Goal: Task Accomplishment & Management: Use online tool/utility

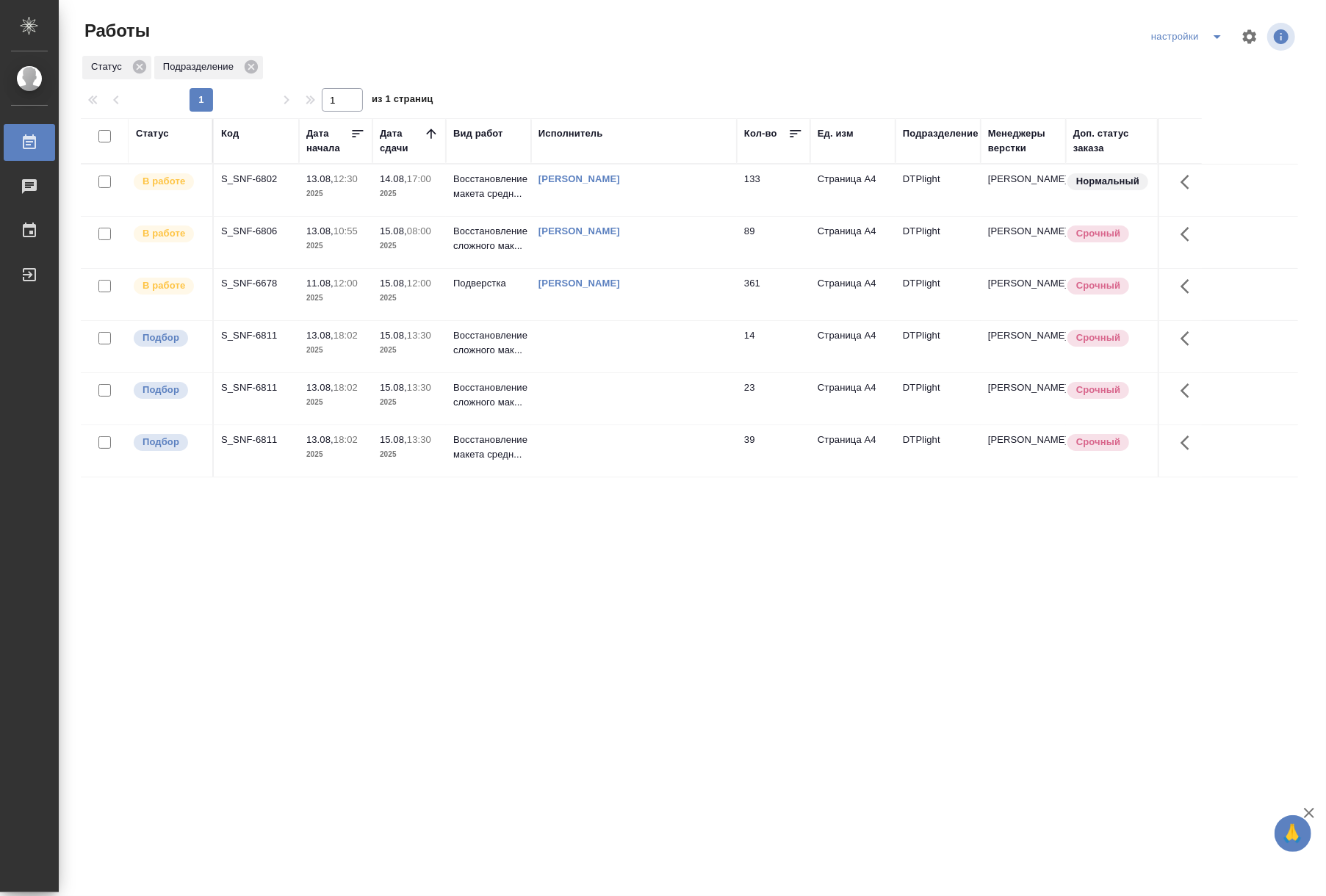
click at [580, 216] on td at bounding box center [634, 190] width 206 height 52
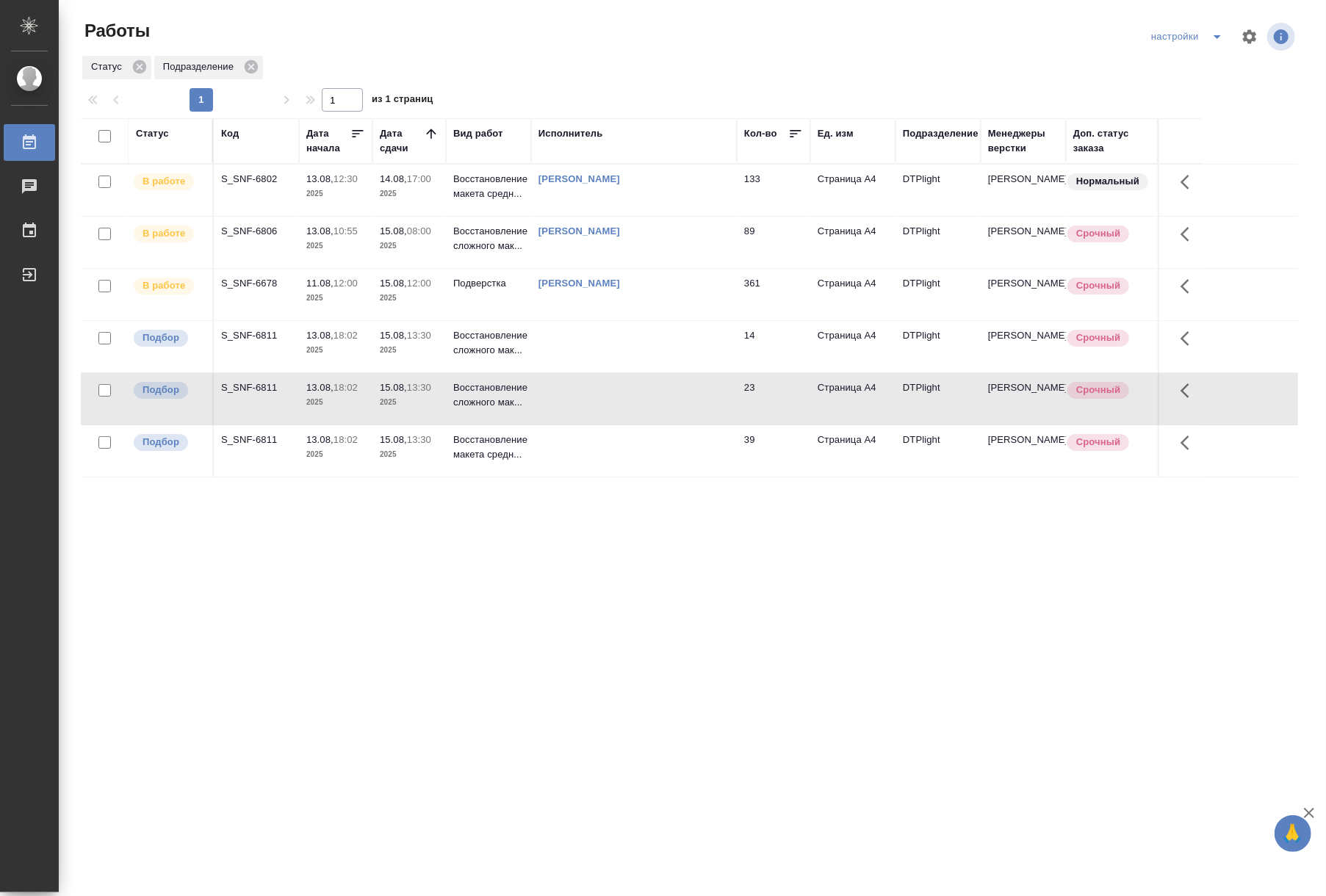
click at [580, 216] on td at bounding box center [634, 190] width 206 height 52
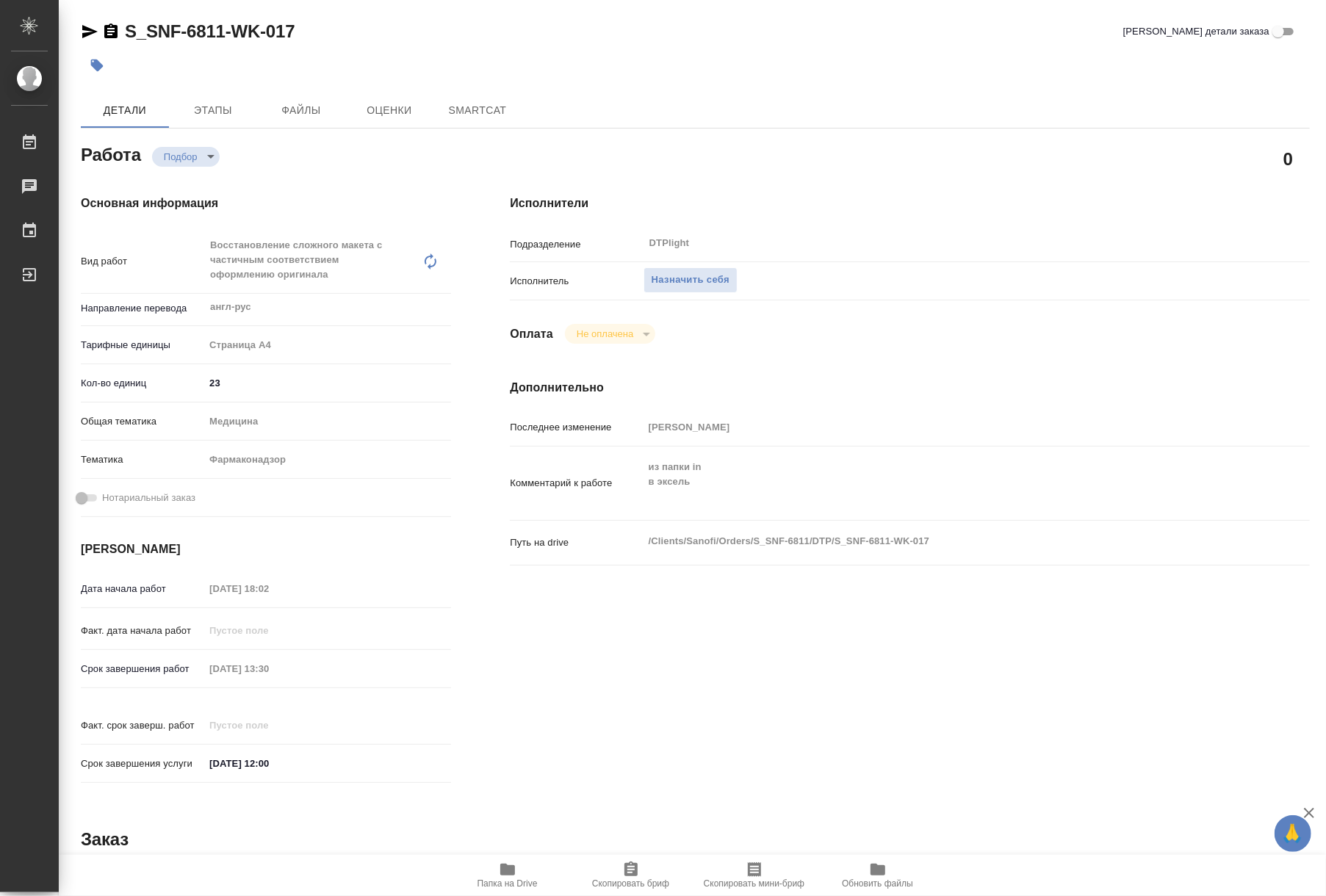
type textarea "x"
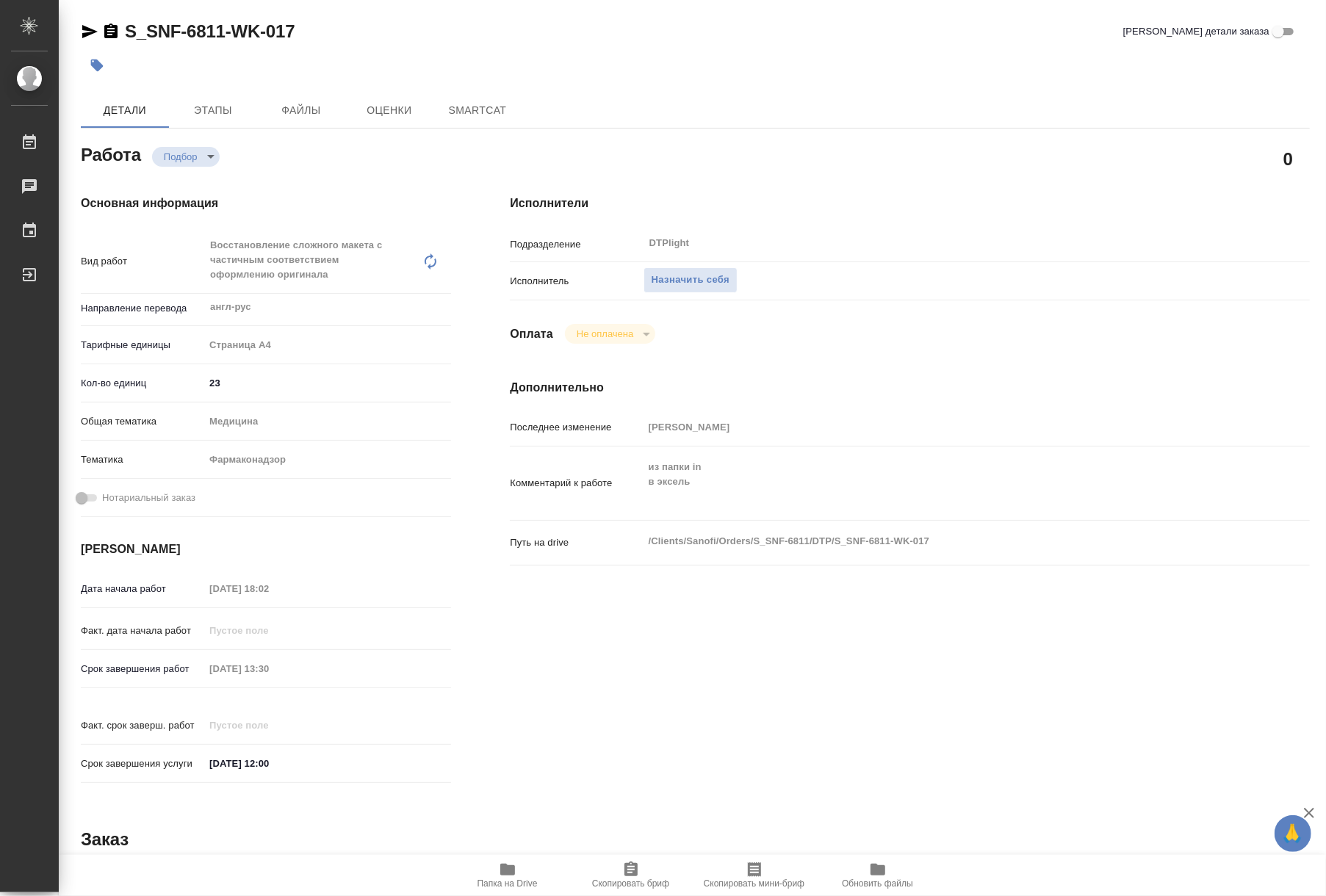
type textarea "x"
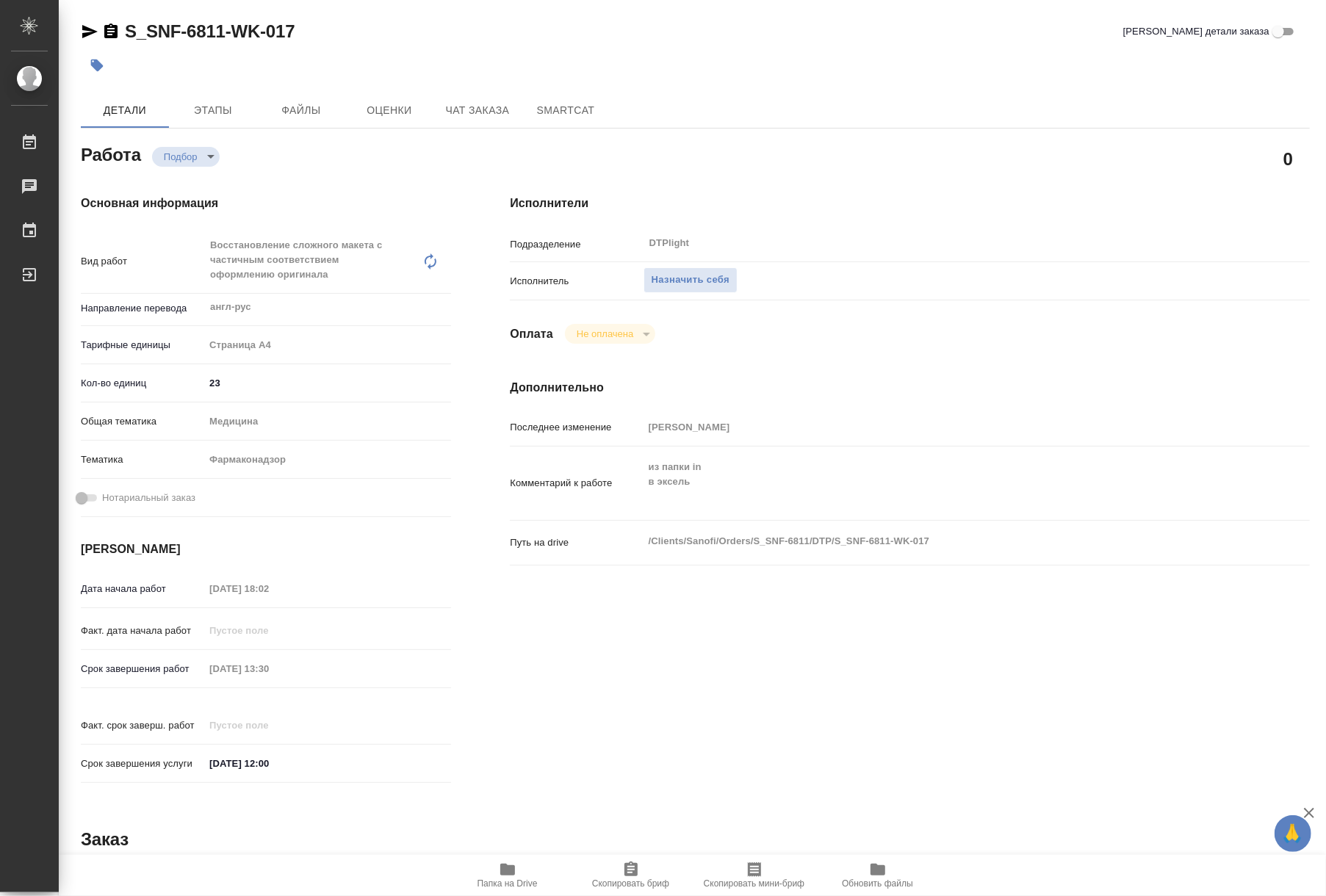
type textarea "x"
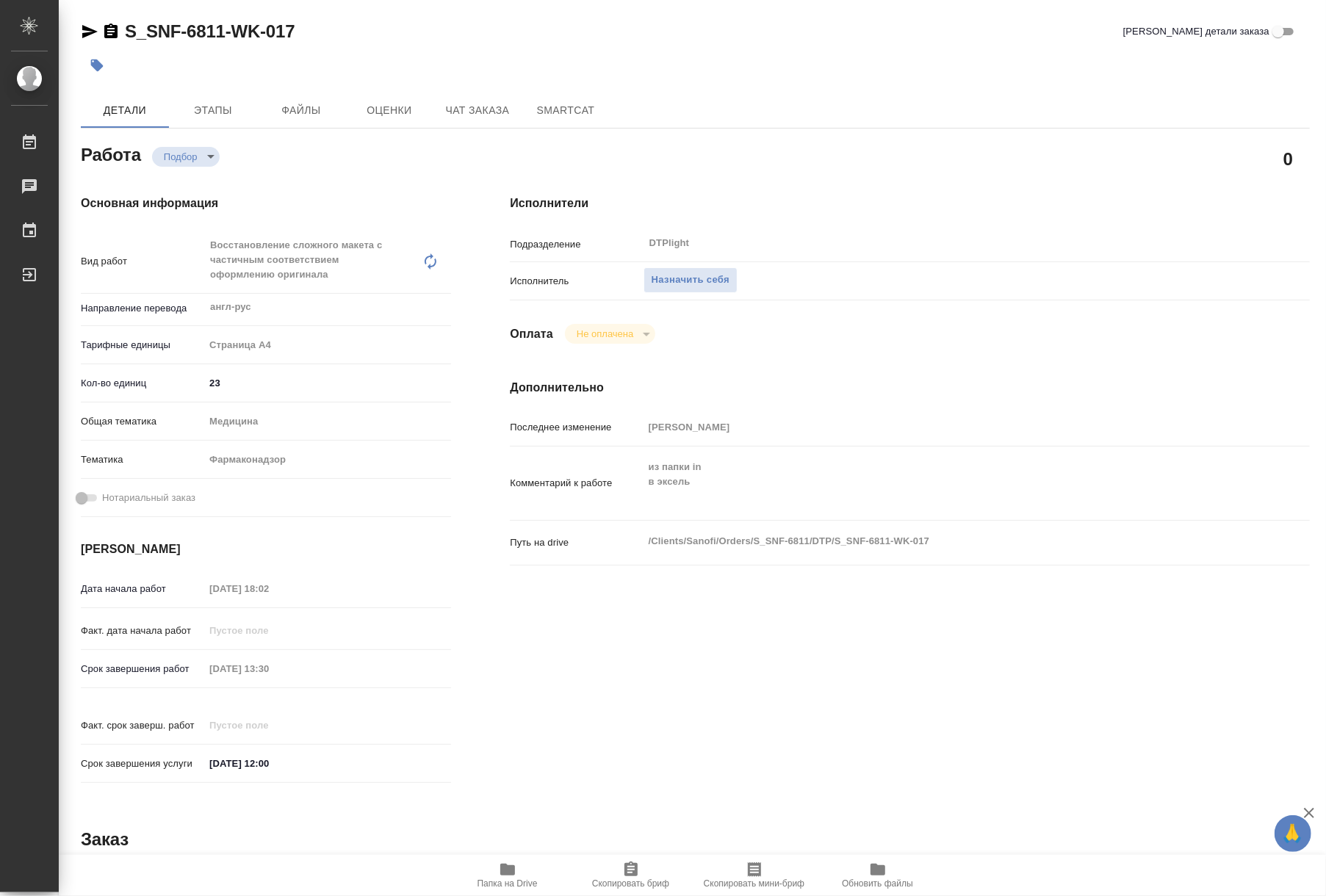
type textarea "x"
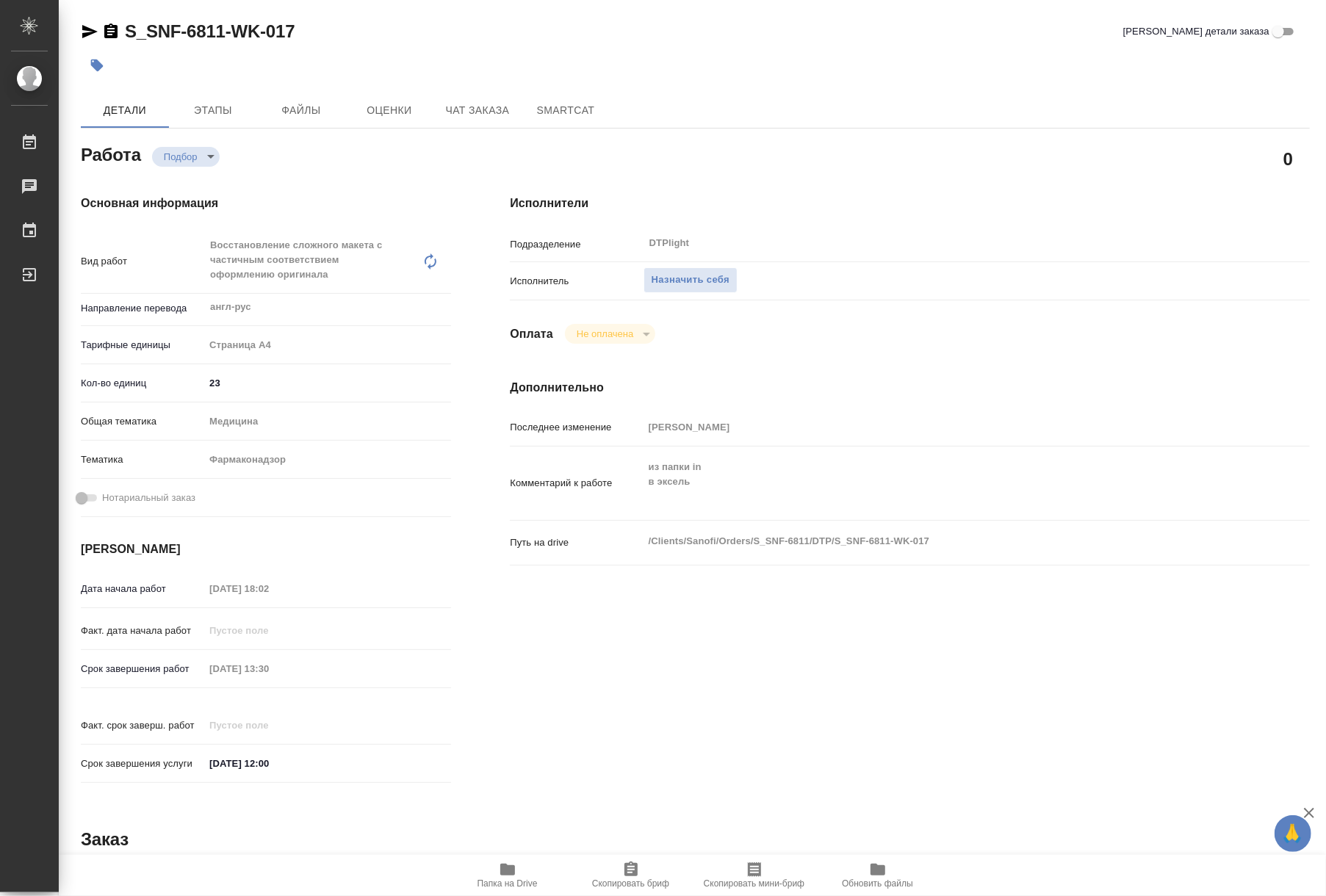
click at [527, 864] on span "Папка на Drive" at bounding box center [507, 874] width 106 height 28
